Goal: Task Accomplishment & Management: Use online tool/utility

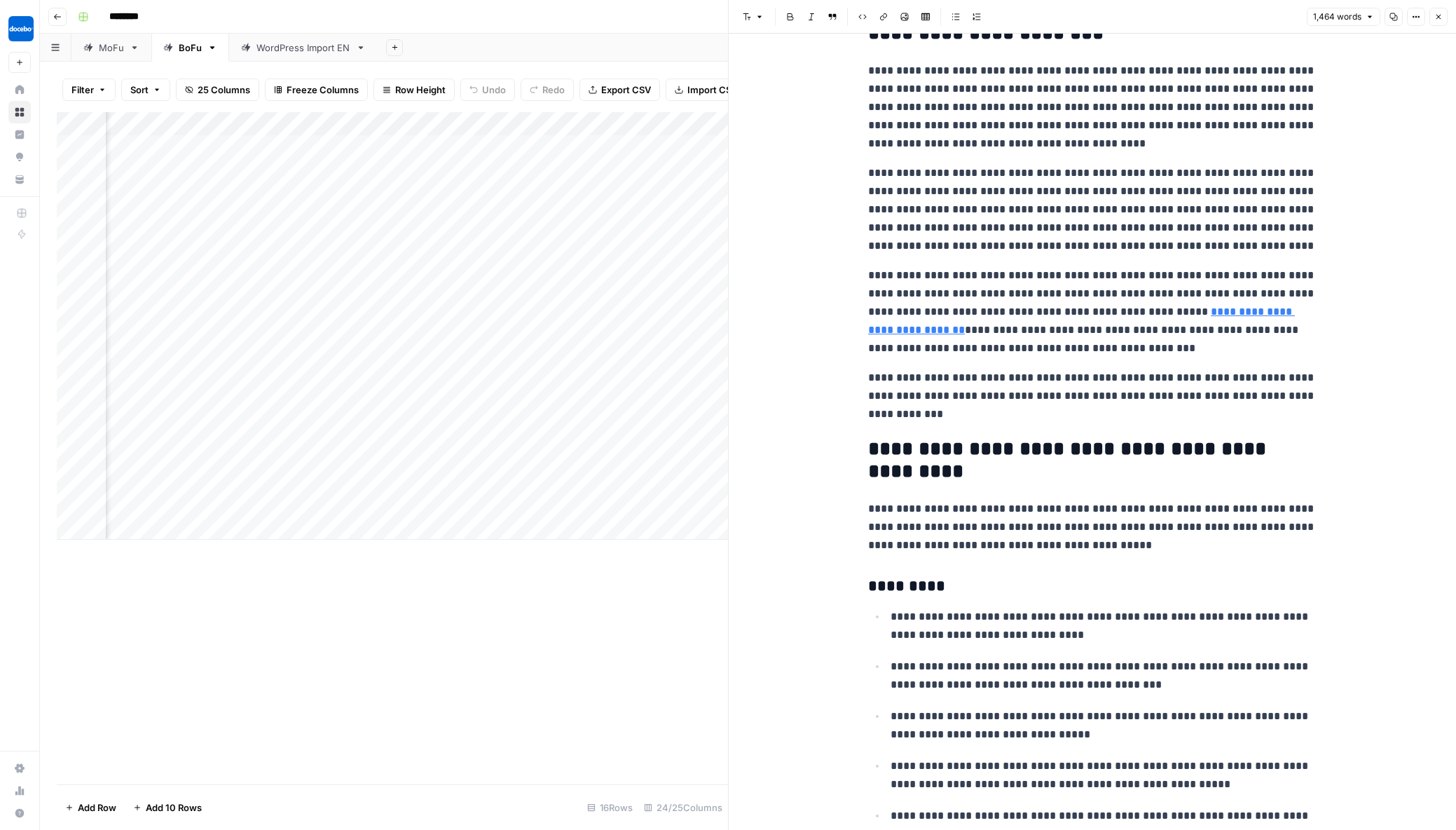
click at [119, 43] on div "MoFu" at bounding box center [112, 48] width 25 height 14
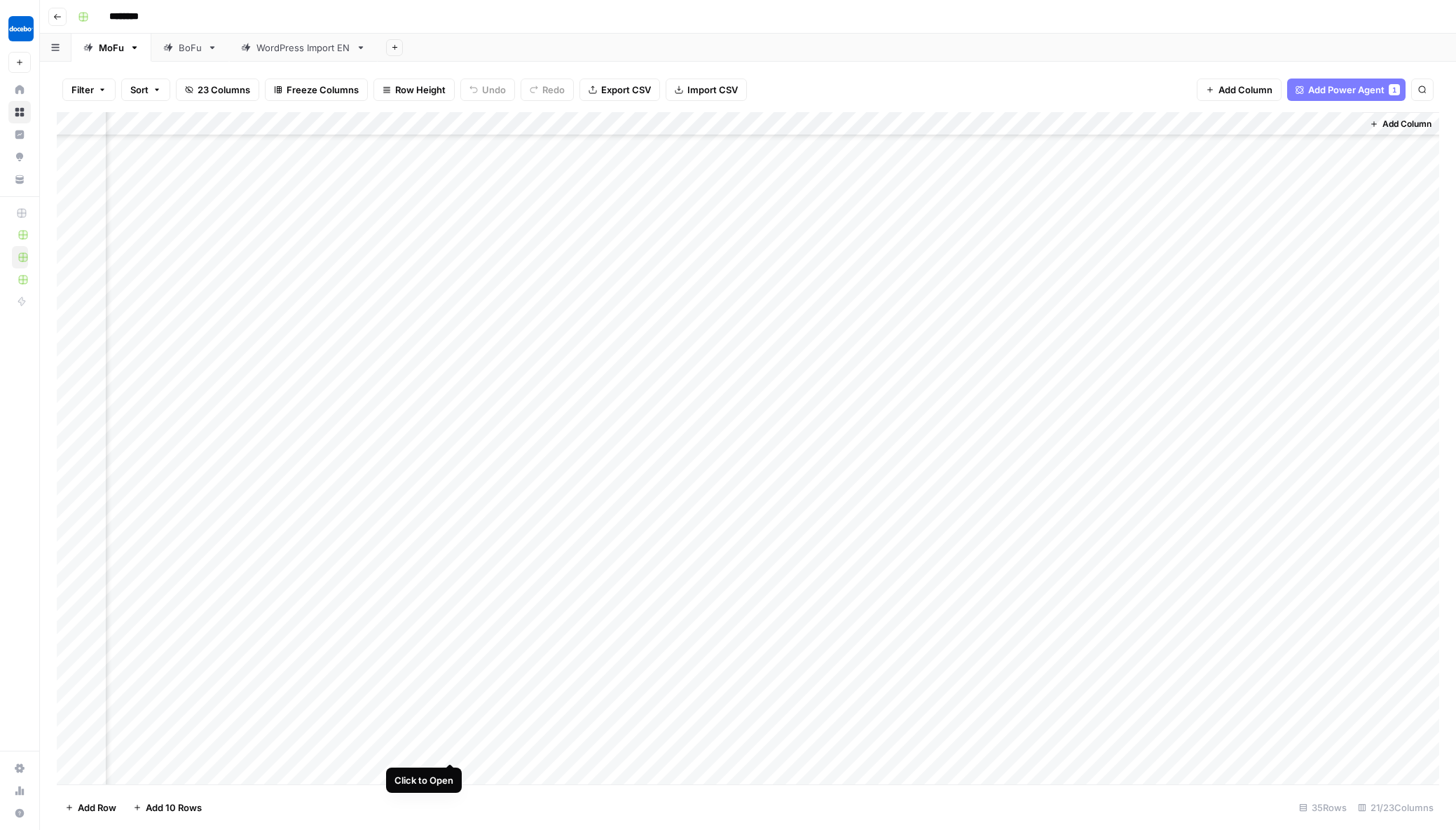
click at [451, 750] on div "Add Column" at bounding box center [748, 450] width 1382 height 675
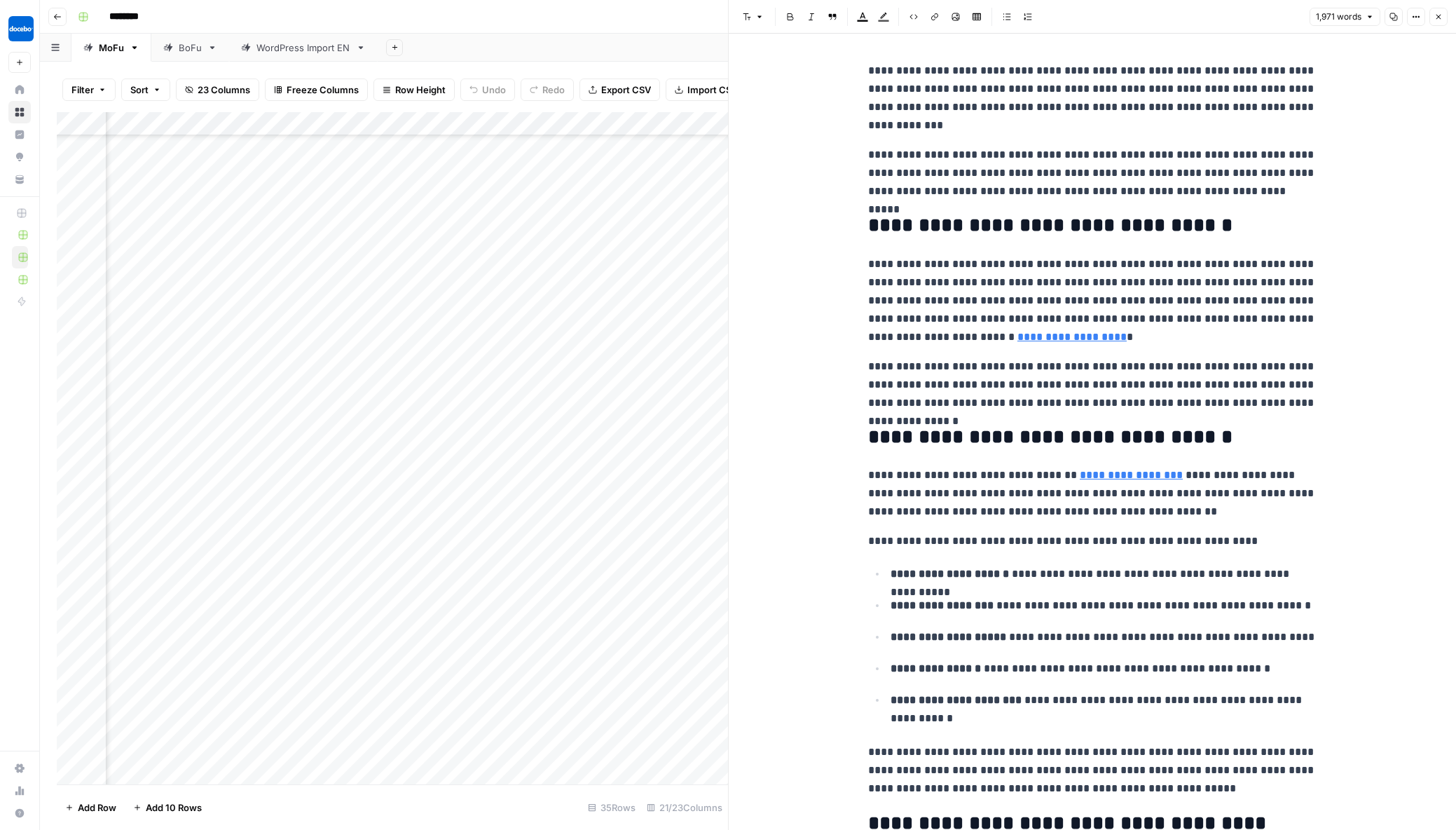
click at [1393, 17] on icon "button" at bounding box center [1393, 16] width 8 height 8
drag, startPoint x: 1440, startPoint y: 17, endPoint x: 1431, endPoint y: 28, distance: 14.2
click at [1440, 17] on icon "button" at bounding box center [1438, 16] width 8 height 8
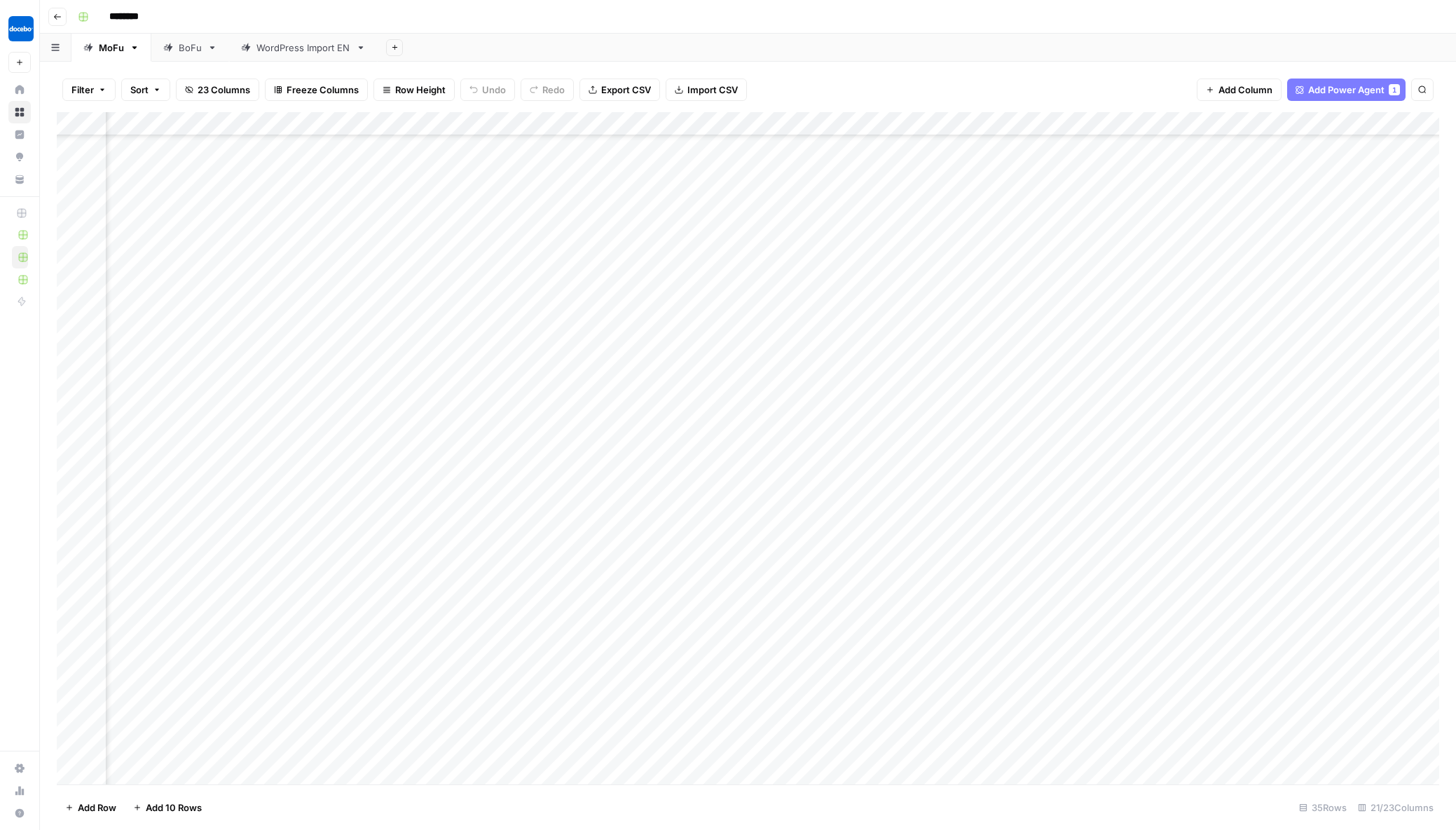
scroll to position [205, 1215]
click at [652, 751] on div "Add Column" at bounding box center [748, 450] width 1382 height 675
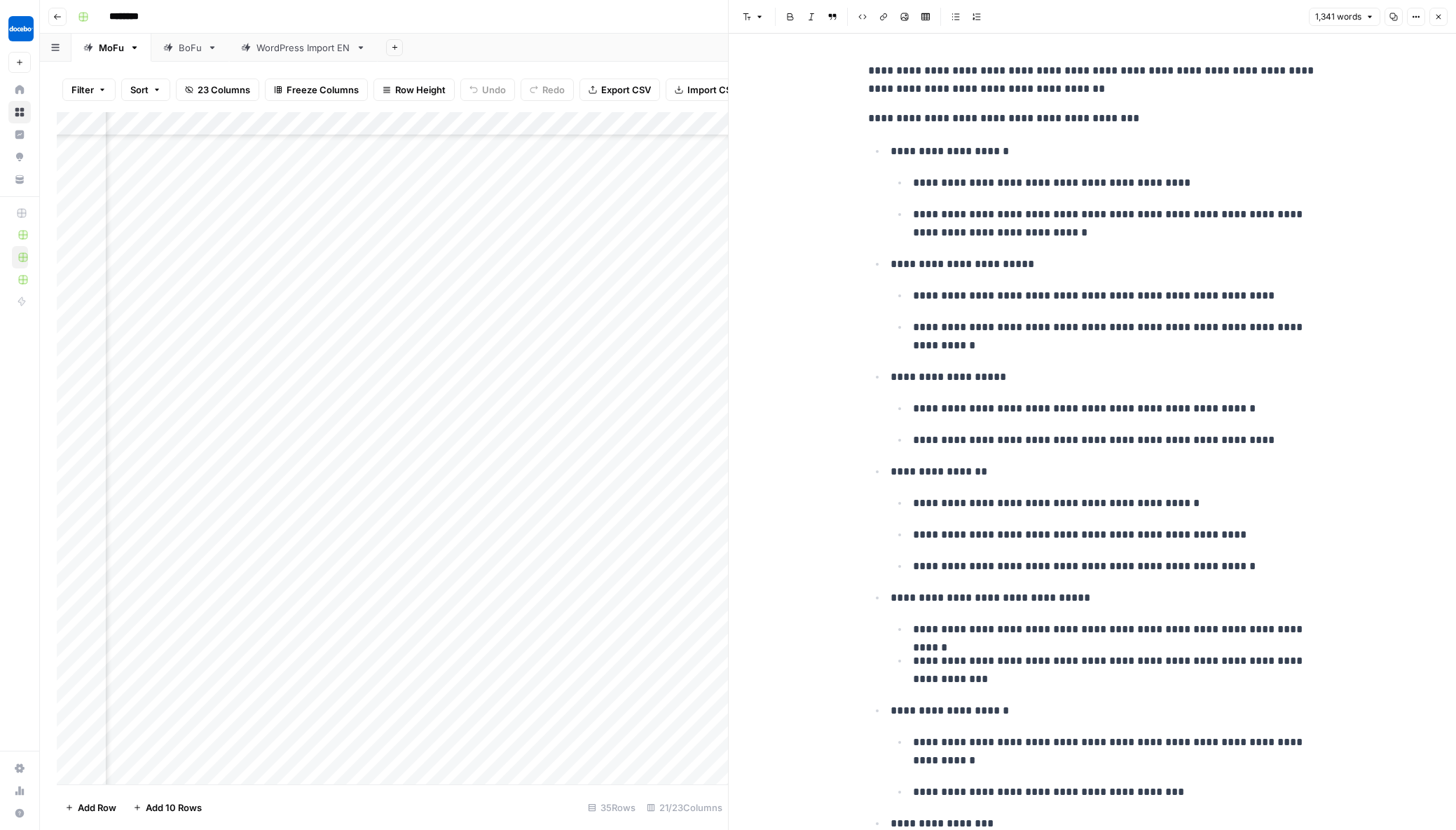
drag, startPoint x: 1442, startPoint y: 19, endPoint x: 1358, endPoint y: 98, distance: 115.3
click at [1442, 19] on icon "button" at bounding box center [1438, 16] width 8 height 8
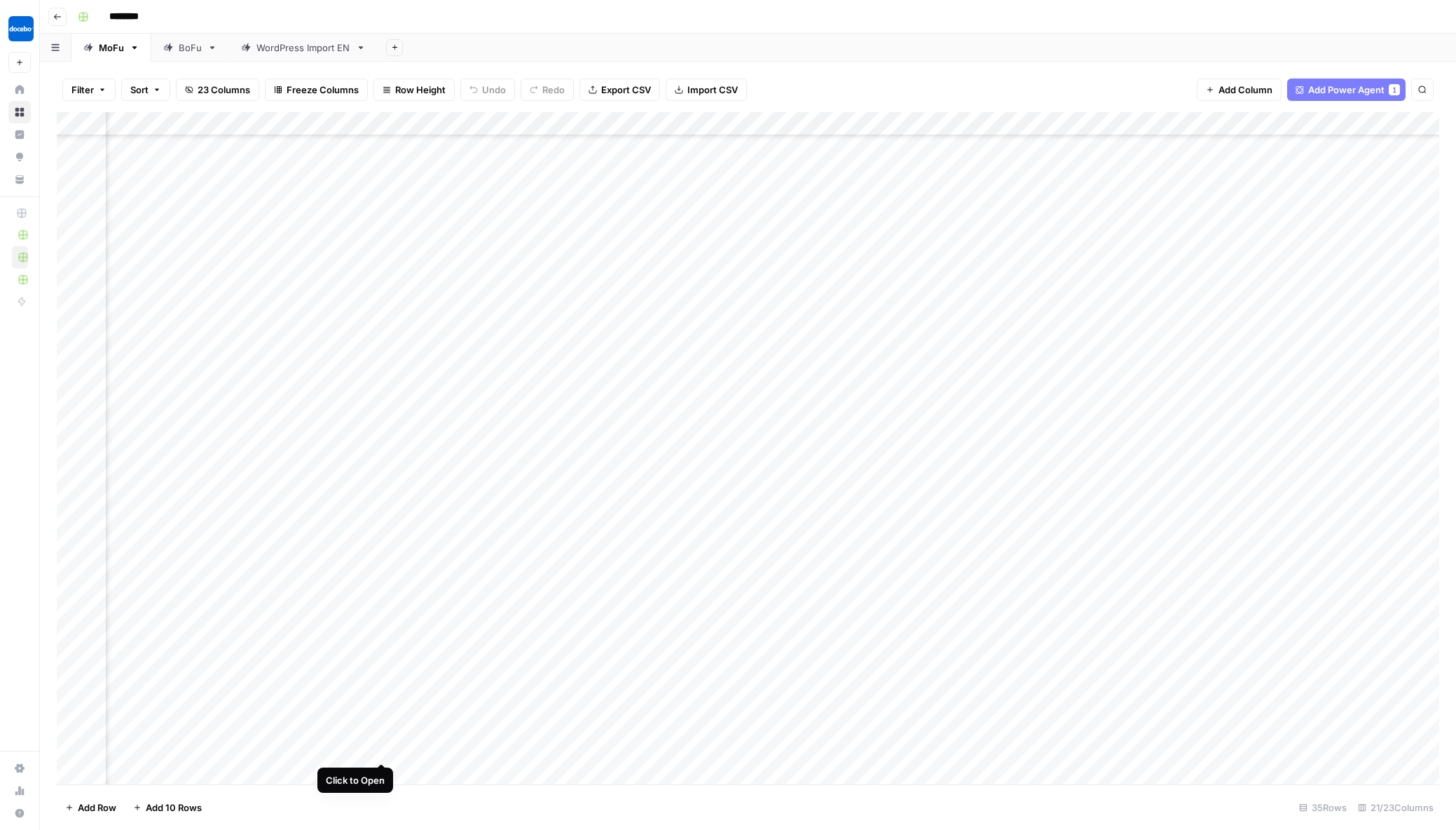
click at [379, 749] on div "Add Column" at bounding box center [748, 450] width 1382 height 675
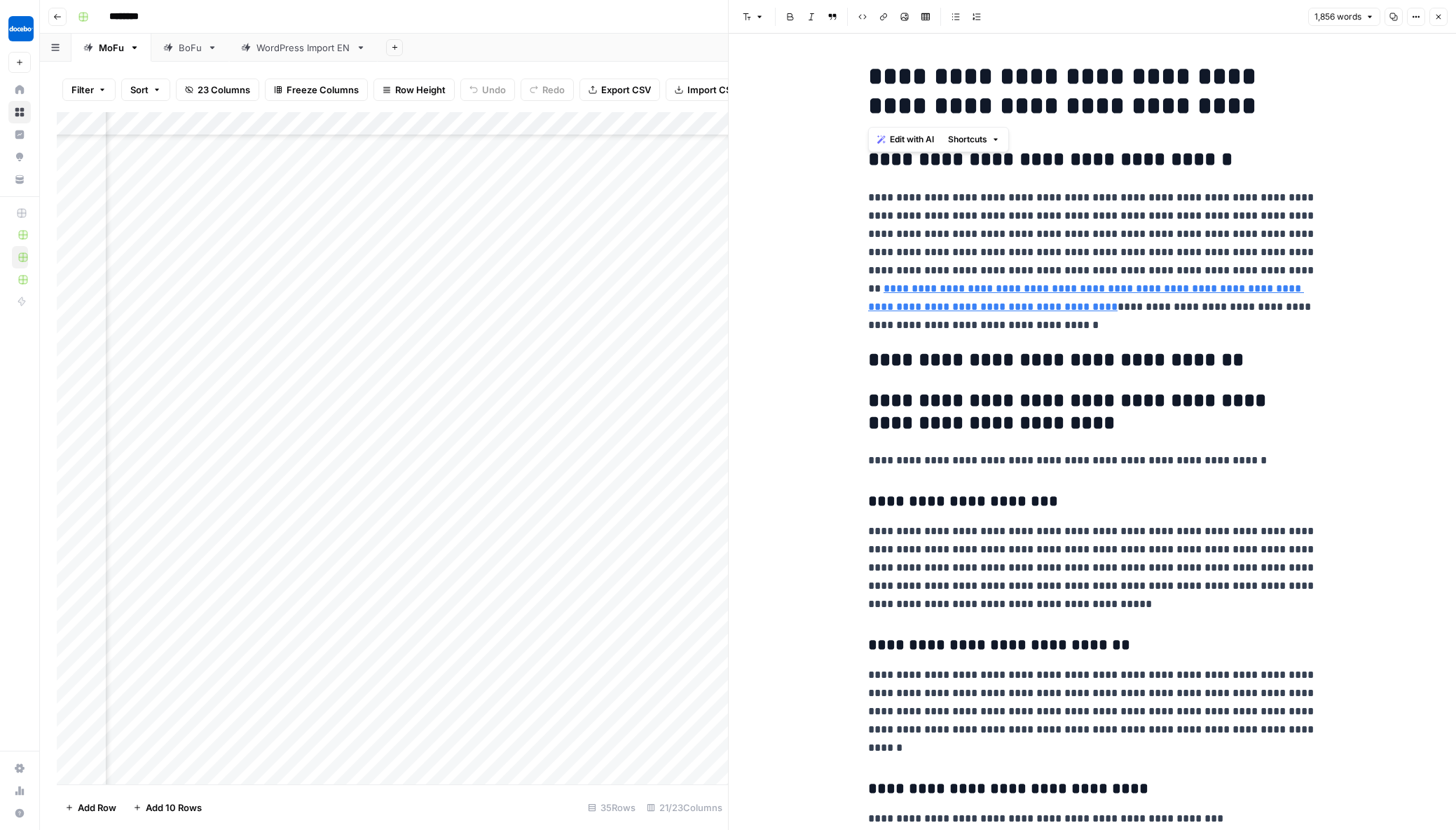
drag, startPoint x: 1304, startPoint y: 106, endPoint x: 775, endPoint y: 64, distance: 530.7
copy h1 "**********"
click at [1440, 19] on icon "button" at bounding box center [1438, 16] width 8 height 8
